Goal: Navigation & Orientation: Find specific page/section

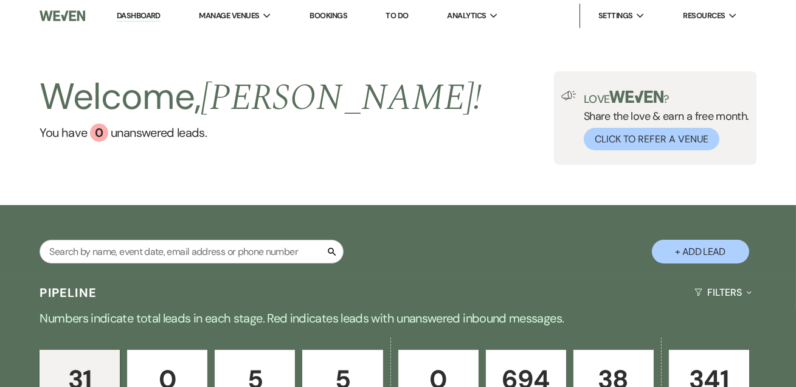
click at [133, 13] on link "Dashboard" at bounding box center [139, 16] width 44 height 12
